Goal: Find specific page/section: Find specific page/section

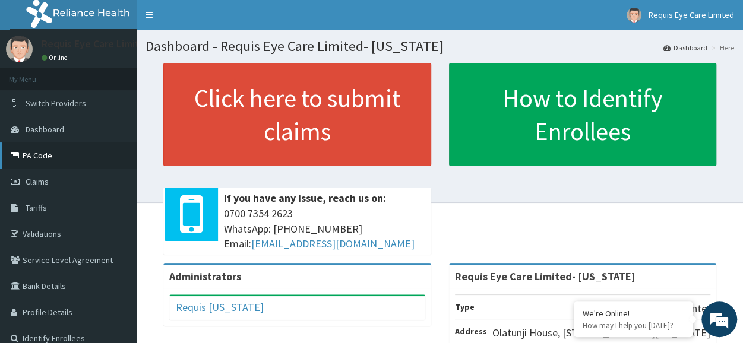
click at [46, 153] on link "PA Code" at bounding box center [68, 155] width 137 height 26
click at [63, 157] on link "PA Code" at bounding box center [68, 155] width 137 height 26
